Goal: Information Seeking & Learning: Learn about a topic

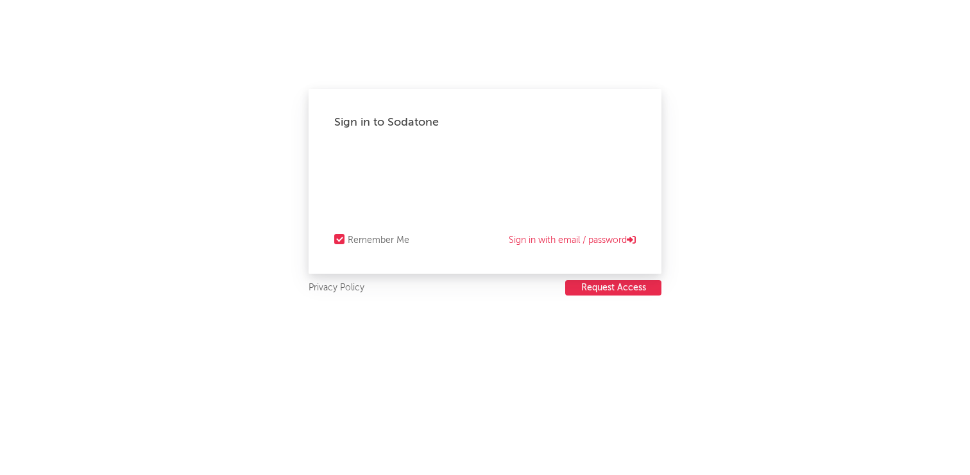
select select "recorded_music"
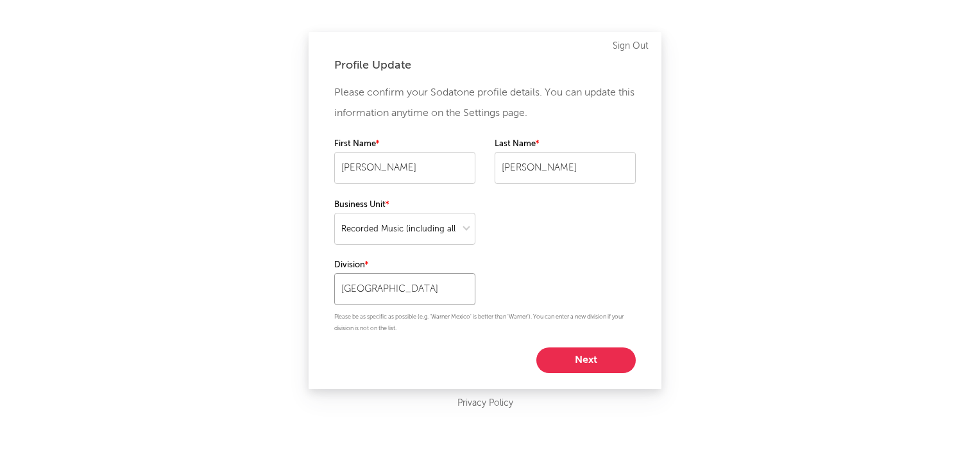
click at [415, 293] on input "[GEOGRAPHIC_DATA]" at bounding box center [404, 289] width 141 height 32
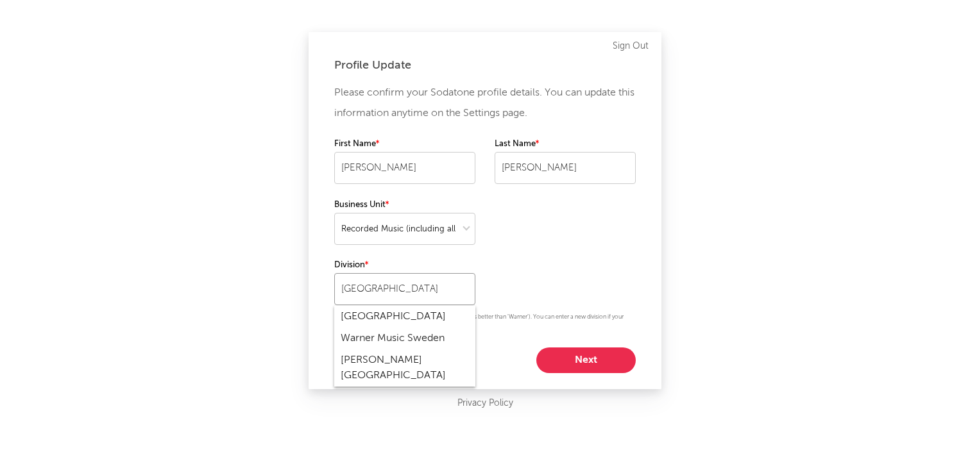
type input "[GEOGRAPHIC_DATA]"
click at [505, 237] on div "Please confirm your Sodatone profile details. You can update this information a…" at bounding box center [484, 228] width 301 height 291
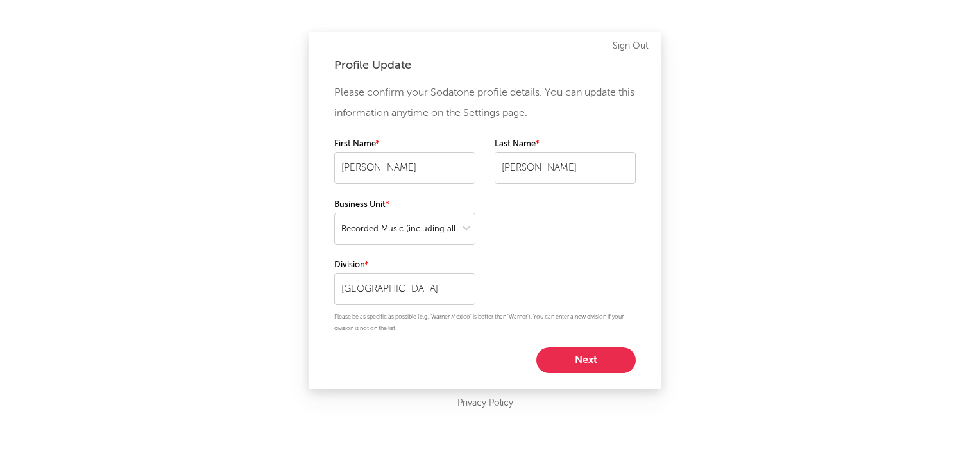
click at [531, 271] on div "Please confirm your Sodatone profile details. You can update this information a…" at bounding box center [484, 228] width 301 height 291
click at [573, 366] on button "Next" at bounding box center [585, 361] width 99 height 26
select select "other"
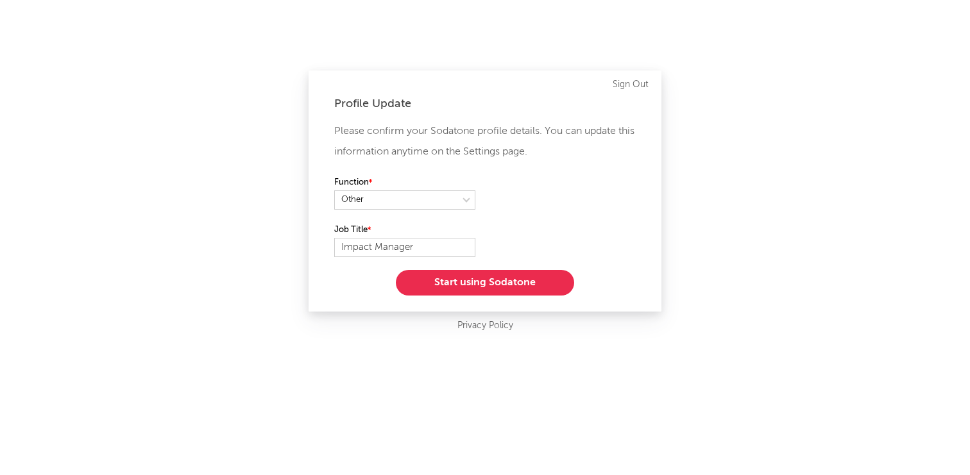
click at [428, 284] on button "Start using Sodatone" at bounding box center [485, 283] width 178 height 26
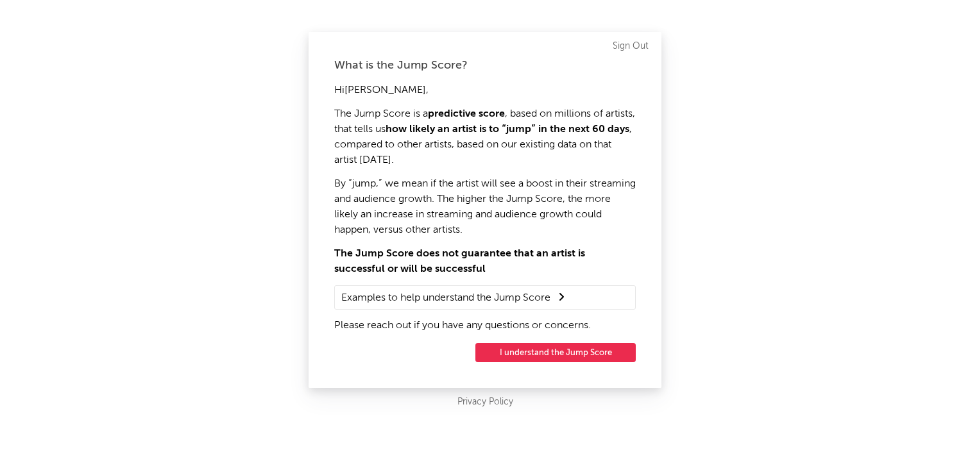
click at [529, 355] on button "I understand the Jump Score" at bounding box center [555, 352] width 160 height 19
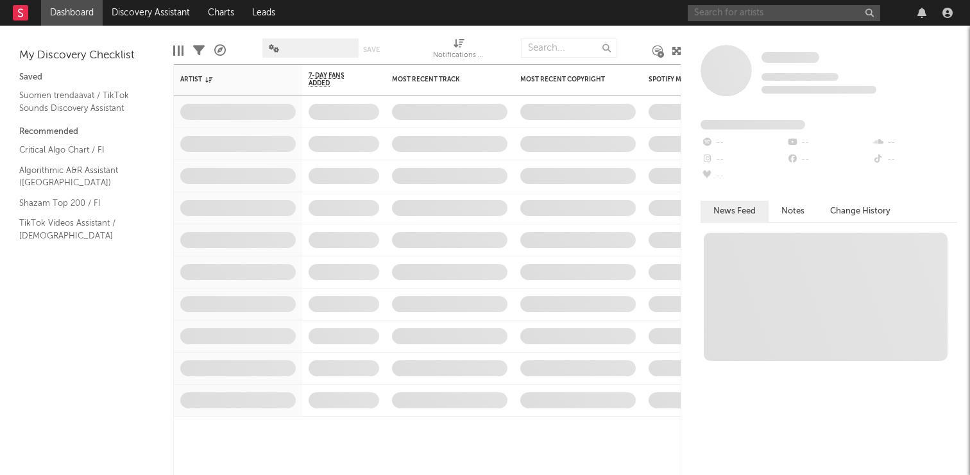
click at [737, 11] on input "text" at bounding box center [784, 13] width 192 height 16
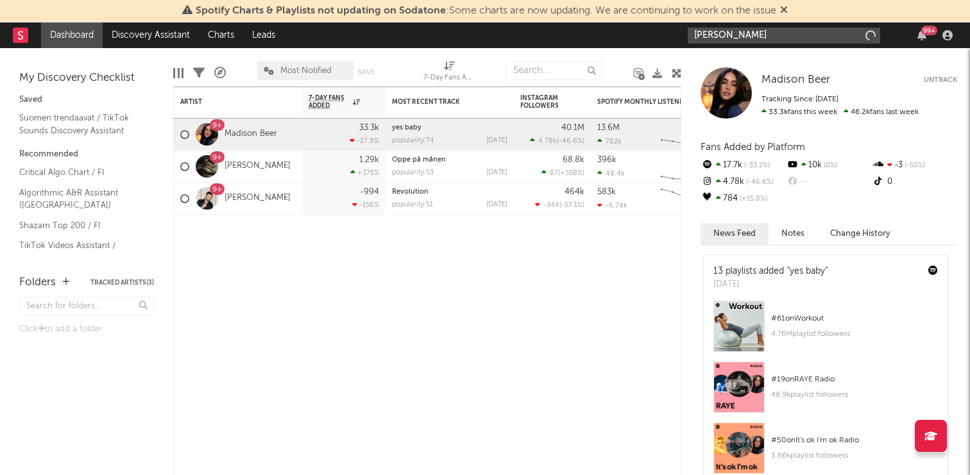
type input "[PERSON_NAME]"
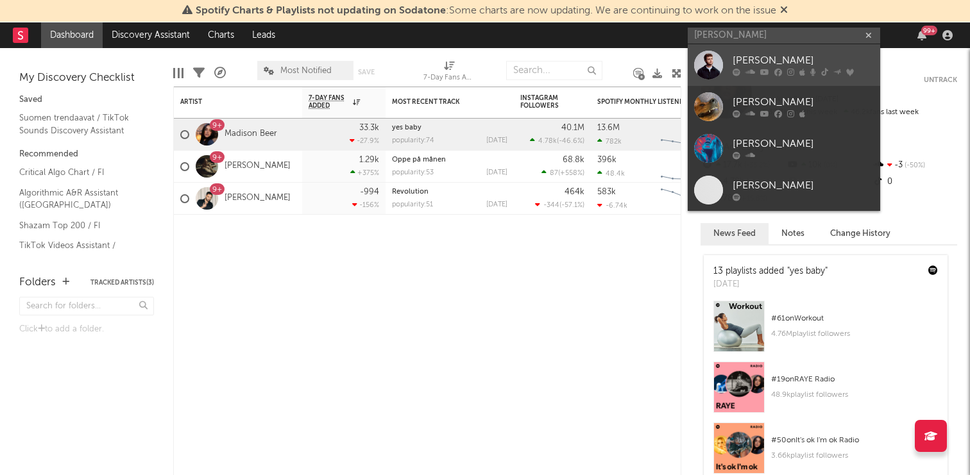
click at [775, 52] on link "[PERSON_NAME]" at bounding box center [784, 65] width 192 height 42
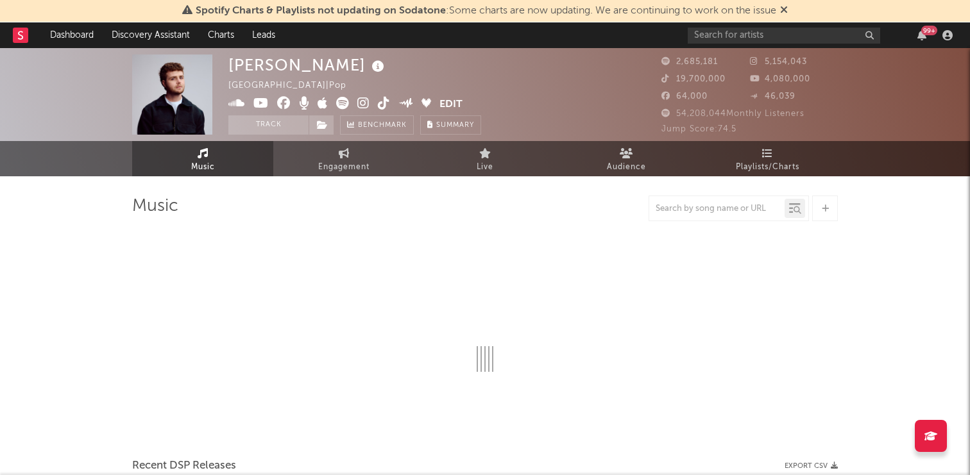
select select "6m"
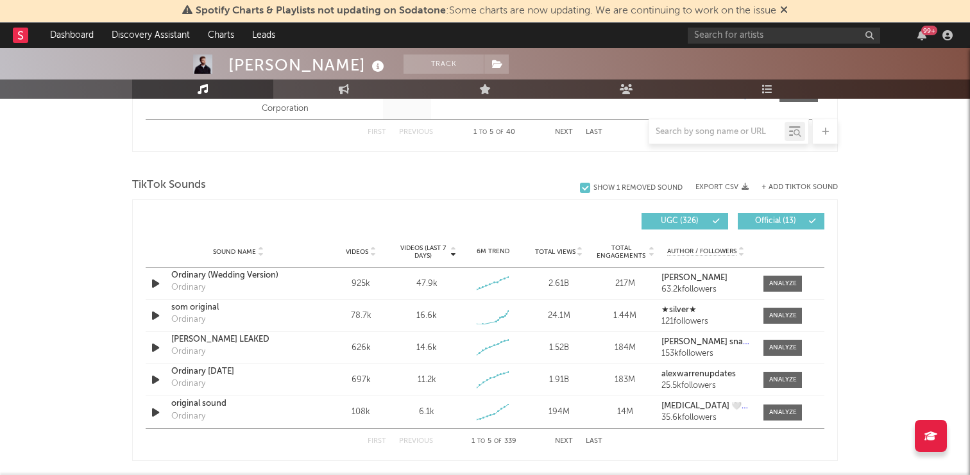
scroll to position [803, 0]
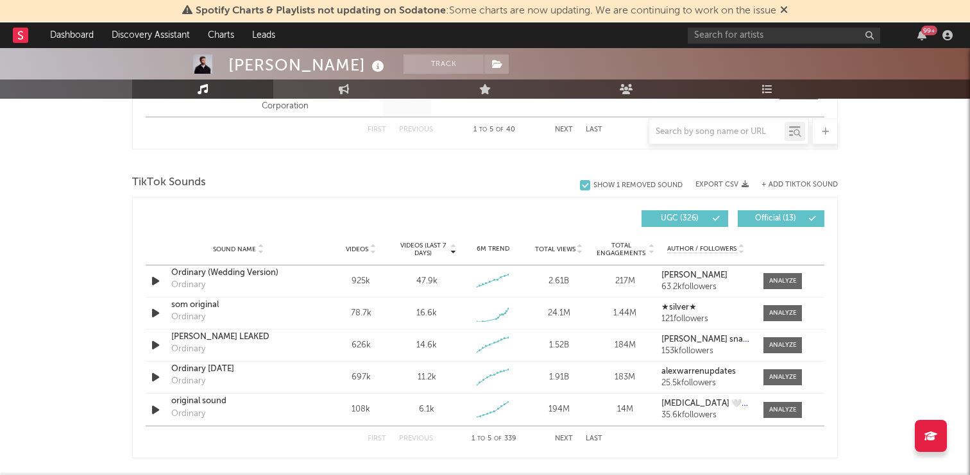
click at [362, 248] on span "Videos" at bounding box center [357, 250] width 22 height 8
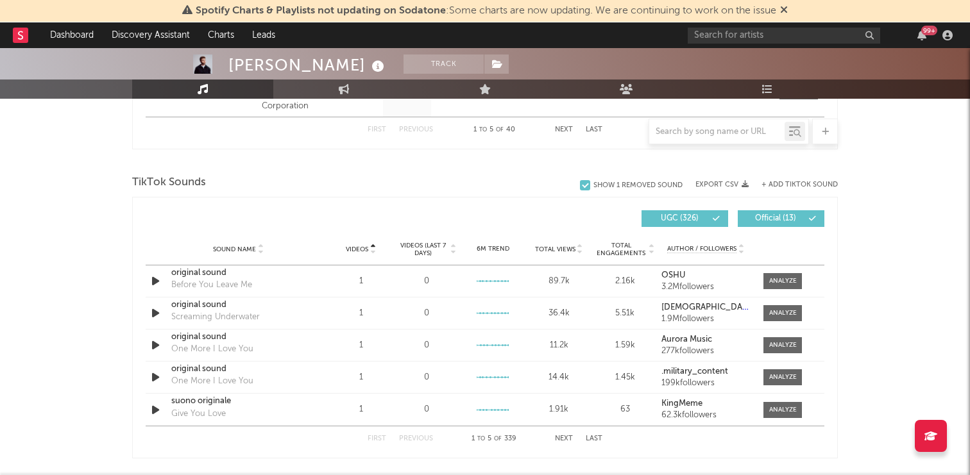
click at [362, 248] on span "Videos" at bounding box center [357, 250] width 22 height 8
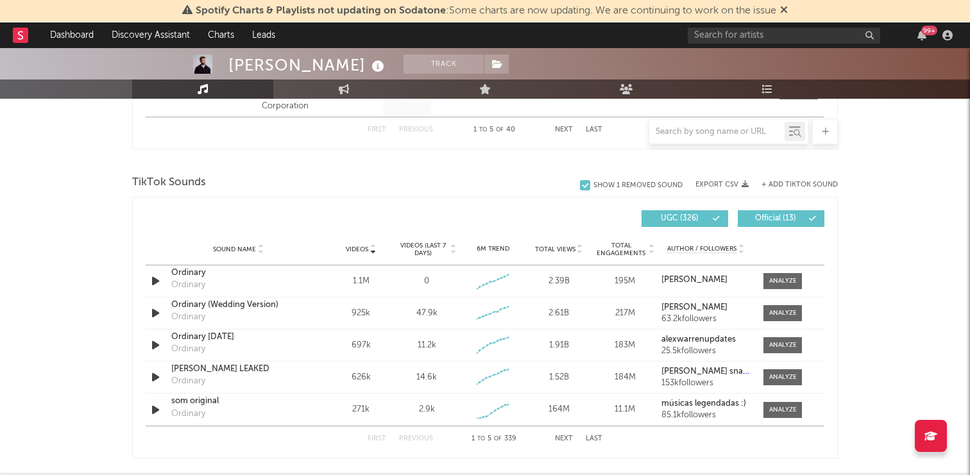
click at [362, 248] on span "Videos" at bounding box center [357, 250] width 22 height 8
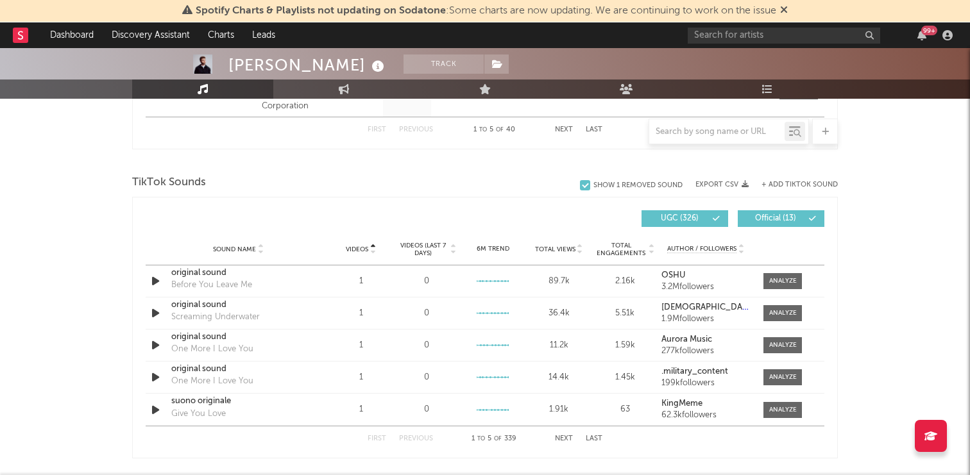
click at [362, 248] on span "Videos" at bounding box center [357, 250] width 22 height 8
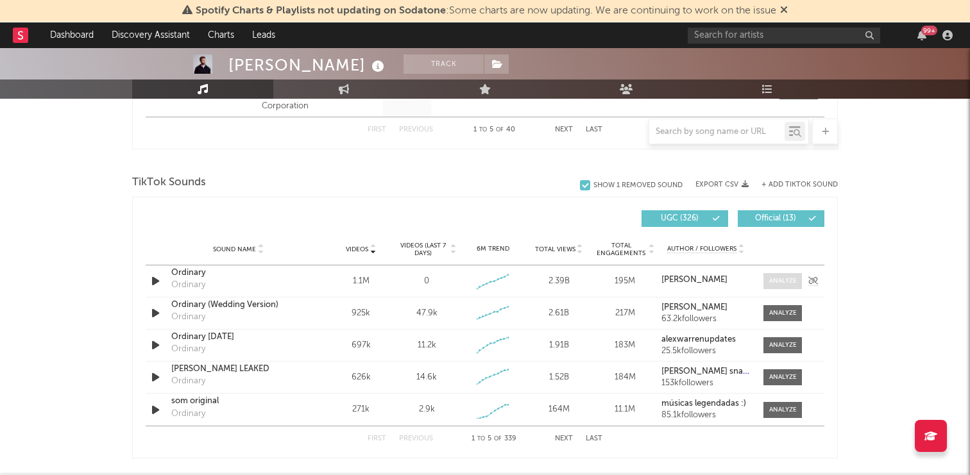
click at [783, 280] on div at bounding box center [783, 281] width 28 height 10
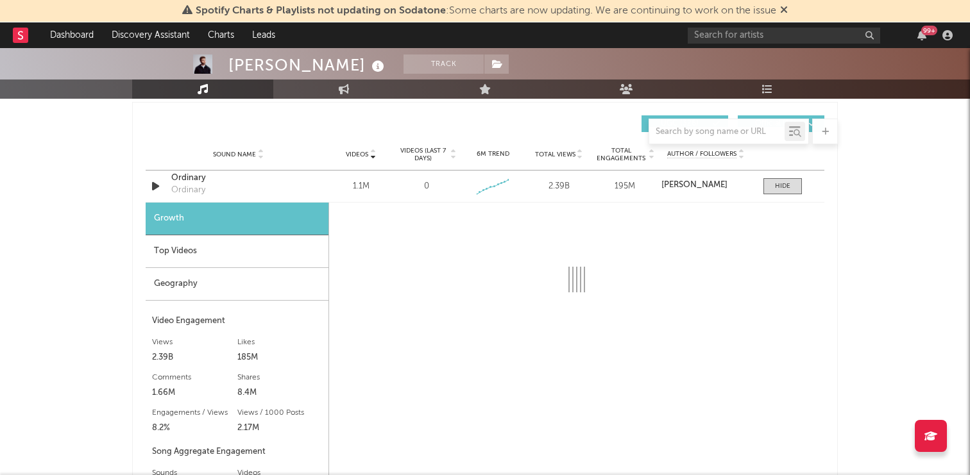
scroll to position [913, 0]
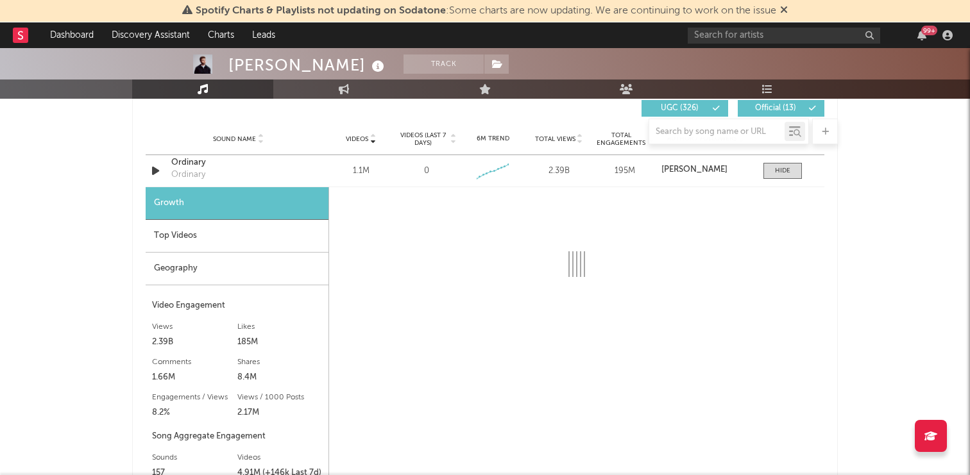
select select "6m"
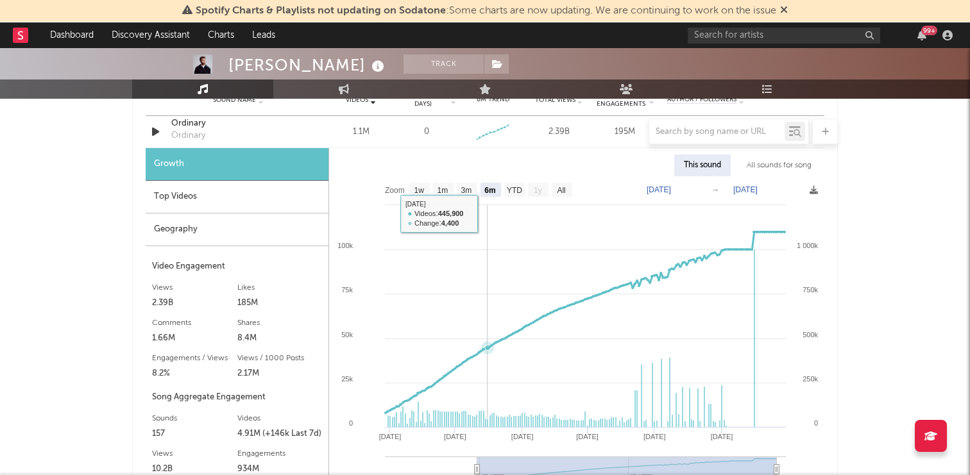
scroll to position [964, 0]
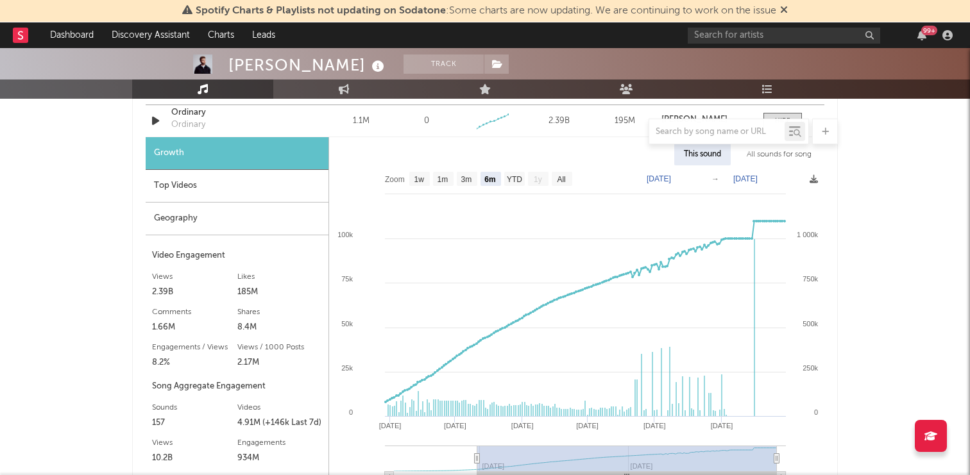
click at [671, 178] on text "[DATE]" at bounding box center [659, 178] width 24 height 9
click at [653, 178] on input "[DATE]" at bounding box center [667, 179] width 60 height 13
click at [686, 176] on input "[DATE]" at bounding box center [667, 179] width 60 height 13
type input "[DATE]"
click at [624, 158] on div "This sound All sounds for song" at bounding box center [576, 155] width 495 height 22
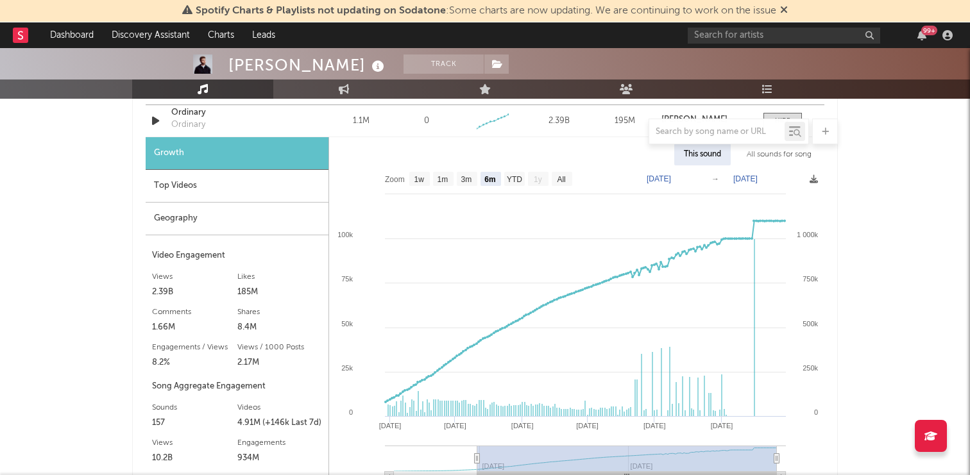
click at [743, 180] on text "[DATE]" at bounding box center [745, 178] width 24 height 9
click at [774, 178] on input "[DATE]" at bounding box center [754, 179] width 60 height 13
type input "[DATE]"
click at [881, 173] on div "[PERSON_NAME] Track [GEOGRAPHIC_DATA] | Pop Edit Track Benchmark Summary 2,685,…" at bounding box center [485, 230] width 970 height 2291
click at [743, 183] on text "[DATE]" at bounding box center [745, 178] width 24 height 9
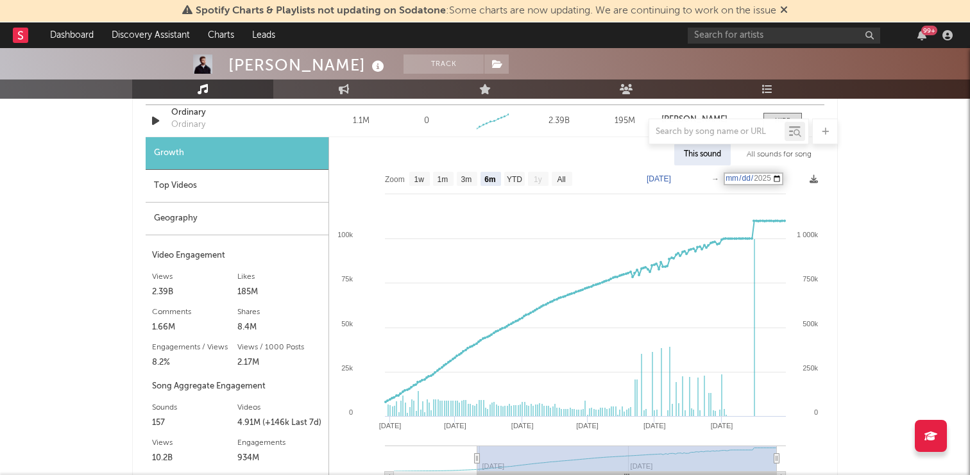
type input "[DATE]"
click at [759, 178] on input "[DATE]" at bounding box center [754, 179] width 60 height 13
type input "[DATE]"
select select "1m"
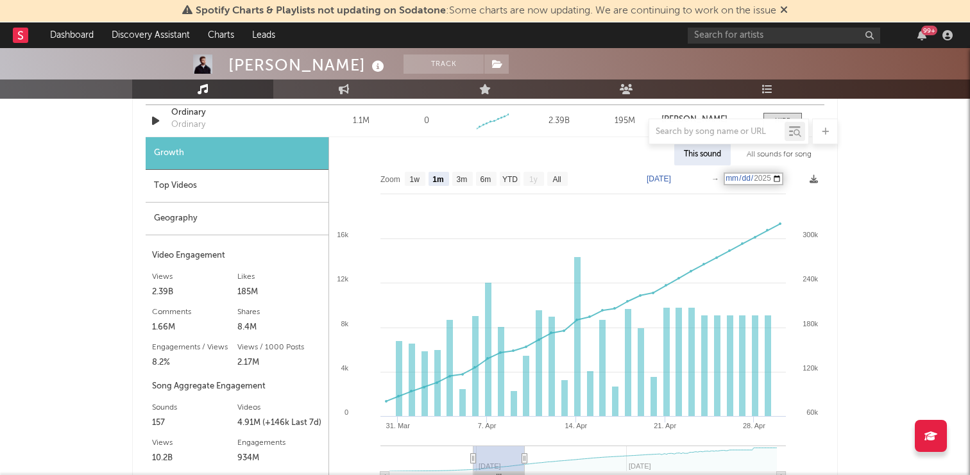
click at [907, 226] on div "[PERSON_NAME] Track [GEOGRAPHIC_DATA] | Pop Edit Track Benchmark Summary 2,685,…" at bounding box center [485, 230] width 970 height 2291
click at [670, 181] on text "[DATE]" at bounding box center [659, 178] width 24 height 9
click at [688, 180] on input "[DATE]" at bounding box center [667, 179] width 60 height 13
type input "[DATE]"
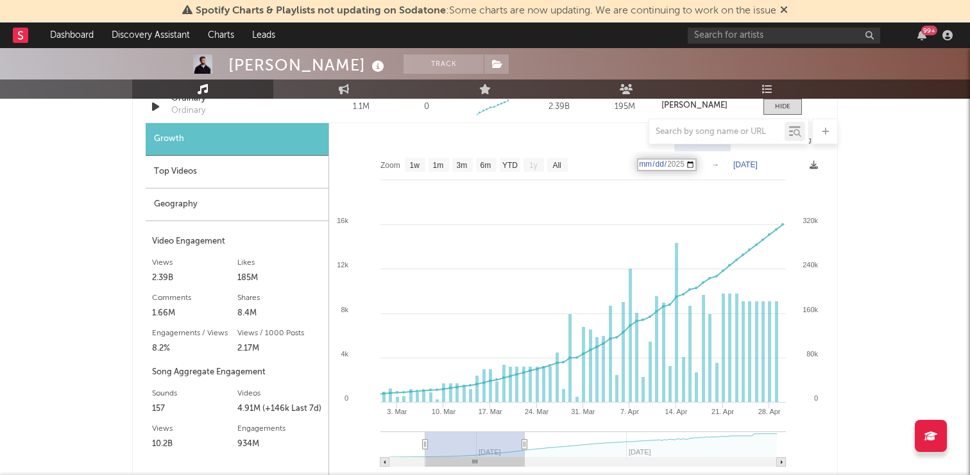
scroll to position [990, 0]
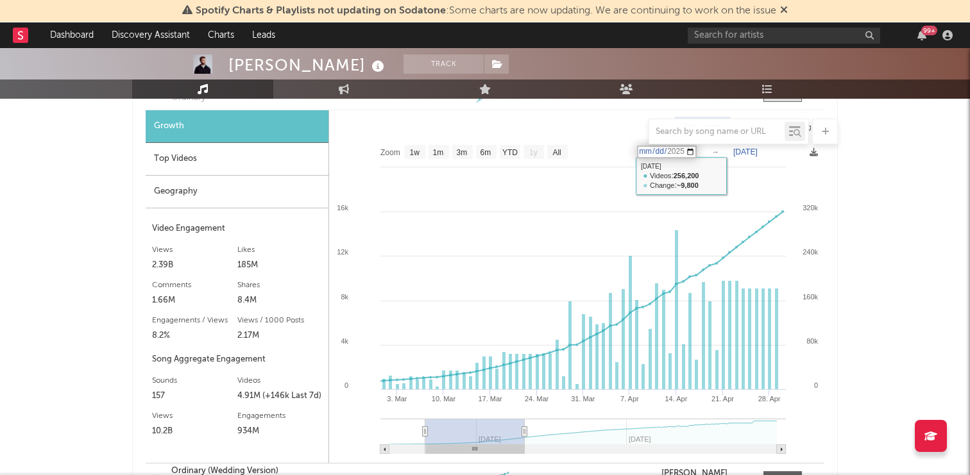
click at [670, 154] on input "[DATE]" at bounding box center [667, 152] width 60 height 13
type input "[DATE]"
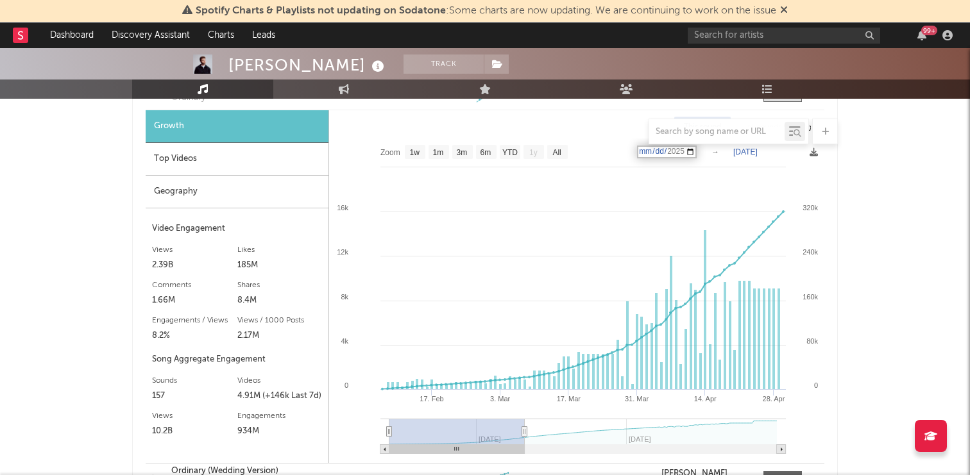
click at [672, 151] on input "[DATE]" at bounding box center [667, 152] width 60 height 13
type input "[DATE]"
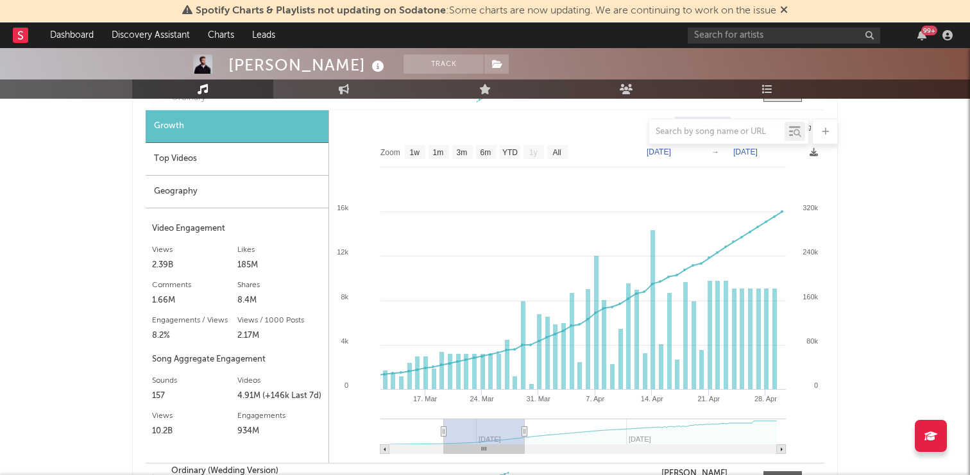
click at [747, 150] on text "[DATE]" at bounding box center [745, 152] width 24 height 9
type input "[DATE]"
click at [773, 151] on input "date" at bounding box center [754, 152] width 60 height 13
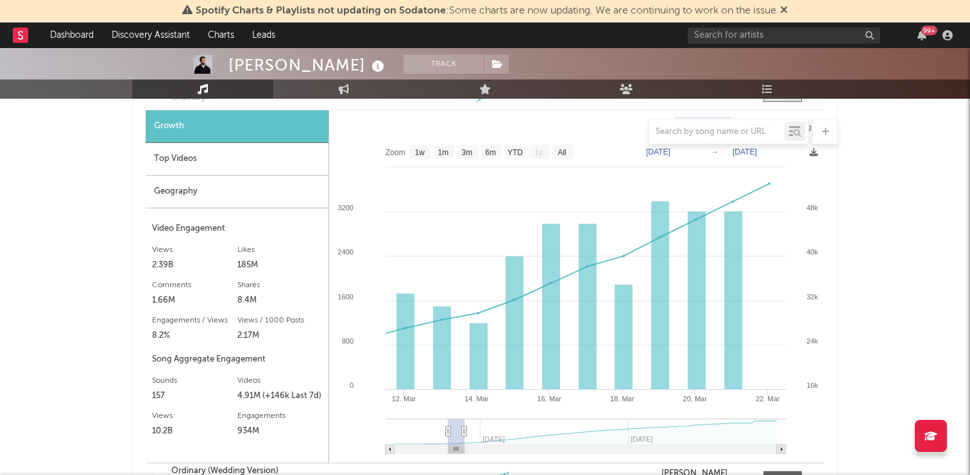
click at [746, 152] on text "[DATE]" at bounding box center [745, 152] width 24 height 9
click at [771, 152] on input "[DATE]" at bounding box center [753, 152] width 60 height 13
type input "[DATE]"
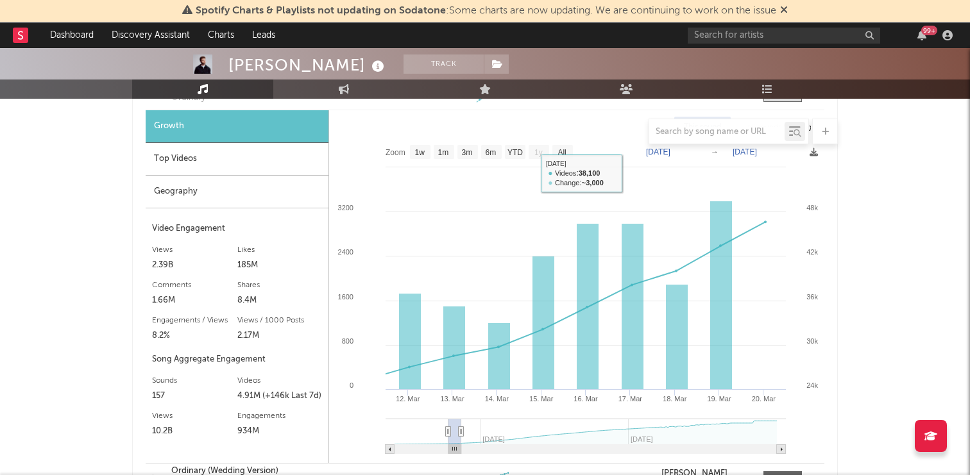
click at [661, 152] on text "[DATE]" at bounding box center [658, 152] width 24 height 9
click at [687, 152] on input "[DATE]" at bounding box center [666, 152] width 60 height 13
type input "[DATE]"
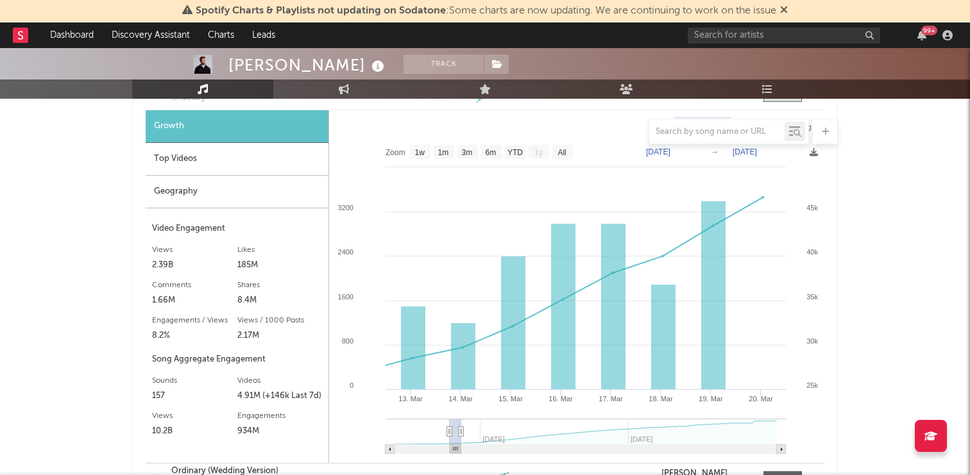
click at [874, 171] on div "[PERSON_NAME] Track [GEOGRAPHIC_DATA] | Pop Edit Track Benchmark Summary 2,685,…" at bounding box center [485, 203] width 970 height 2291
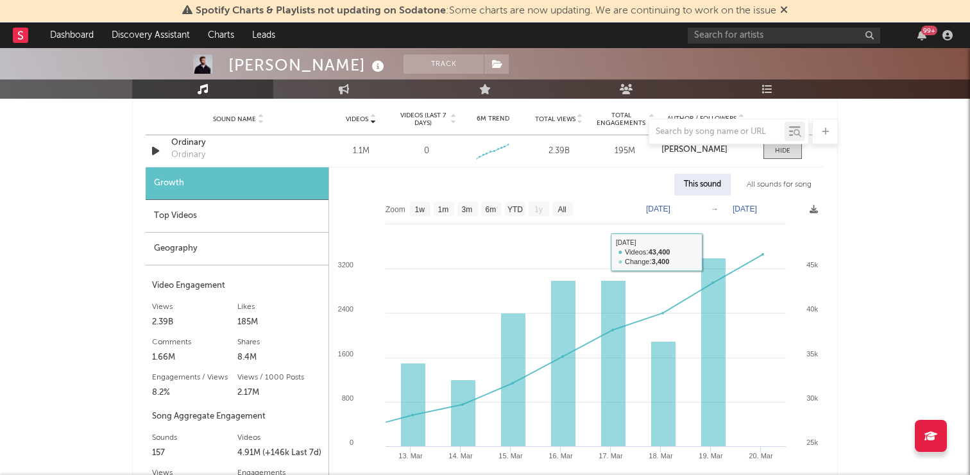
scroll to position [926, 0]
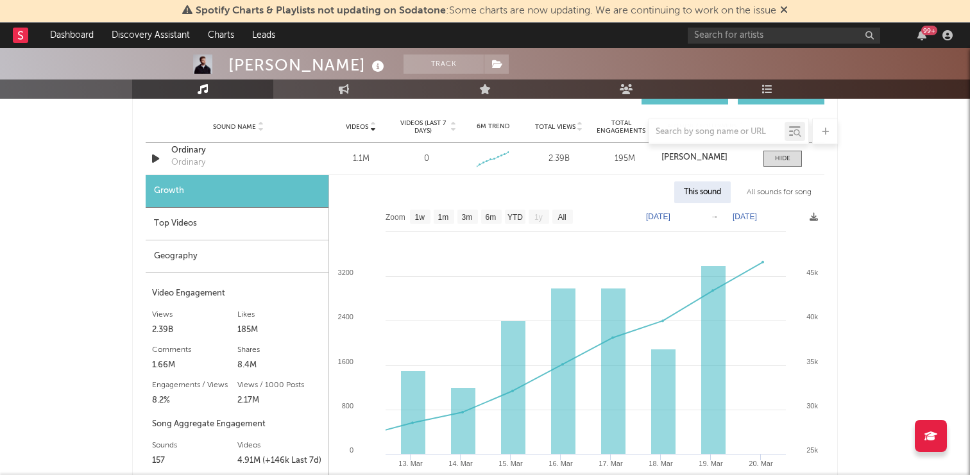
click at [667, 216] on text "[DATE]" at bounding box center [658, 216] width 24 height 9
click at [687, 216] on input "[DATE]" at bounding box center [666, 216] width 60 height 13
type input "[DATE]"
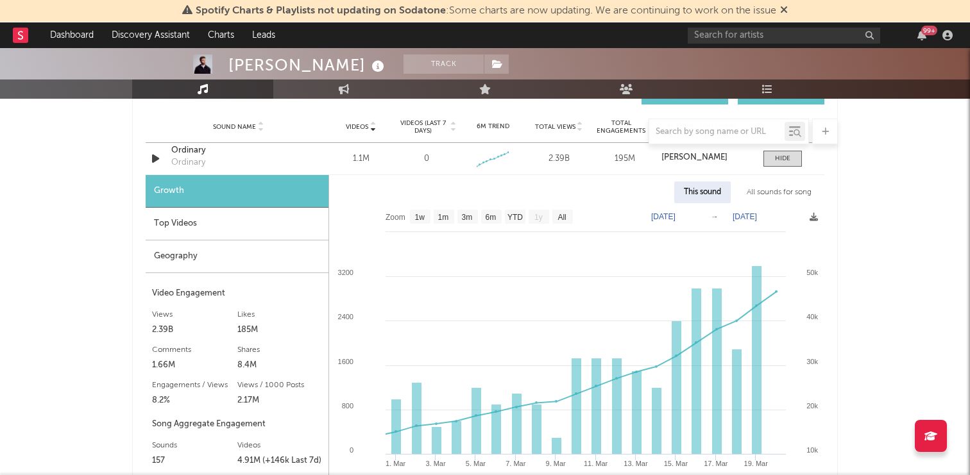
click at [908, 211] on div "[PERSON_NAME] Track [GEOGRAPHIC_DATA] | Pop Edit Track Benchmark Summary 2,685,…" at bounding box center [485, 267] width 970 height 2291
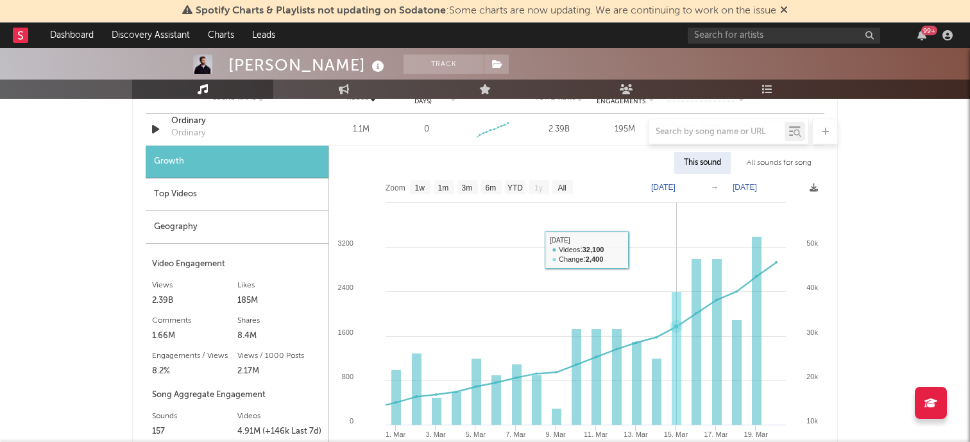
scroll to position [955, 0]
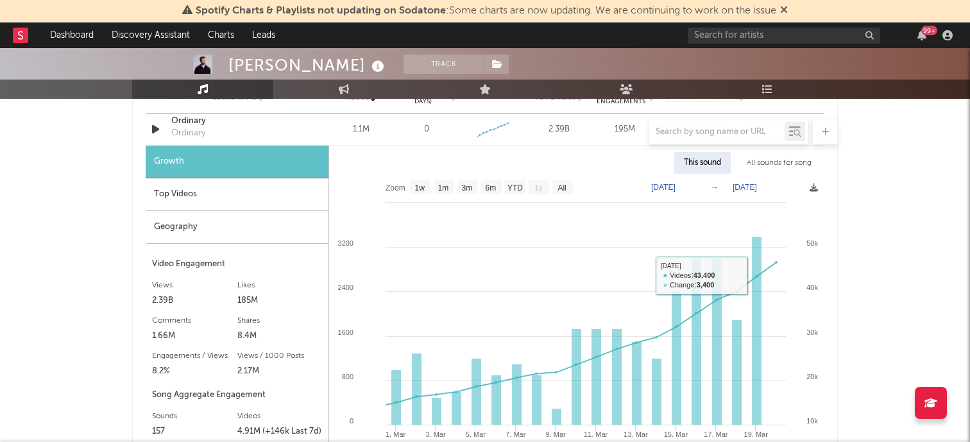
click at [751, 189] on text "[DATE]" at bounding box center [745, 187] width 24 height 9
type input "[DATE]"
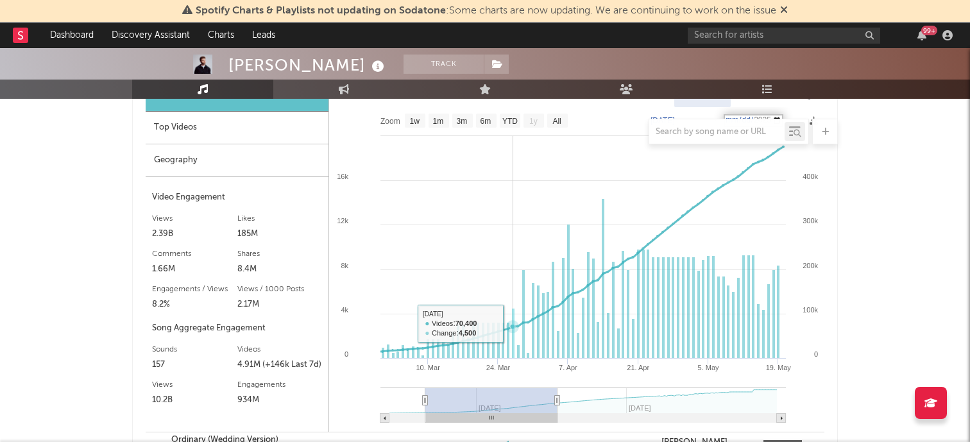
scroll to position [1015, 0]
